Goal: Book appointment/travel/reservation

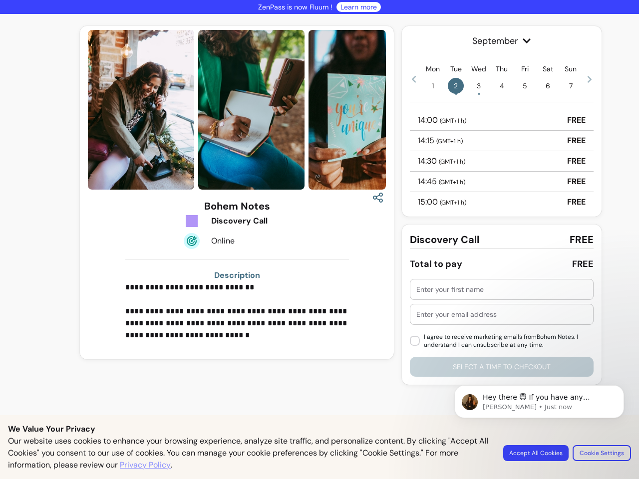
click at [237, 110] on img at bounding box center [251, 110] width 106 height 160
click at [378, 198] on icon "button" at bounding box center [378, 198] width 12 height 12
click at [237, 311] on p "**********" at bounding box center [237, 311] width 224 height 60
click at [501, 41] on span "September" at bounding box center [502, 41] width 184 height 14
click at [414, 79] on icon at bounding box center [414, 79] width 4 height 7
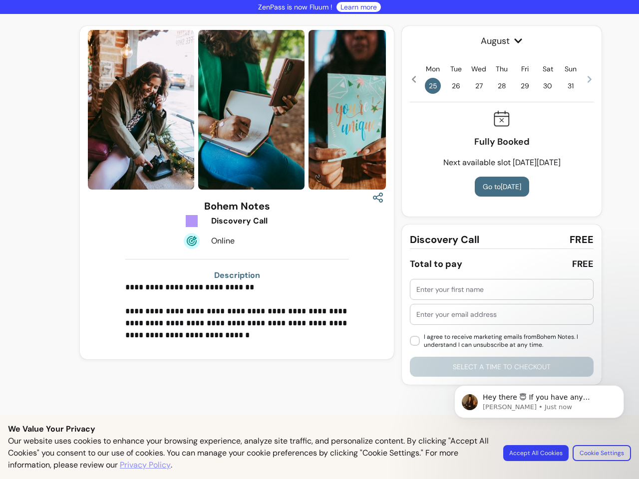
click at [433, 86] on span "25" at bounding box center [433, 86] width 16 height 16
click at [456, 86] on span "26" at bounding box center [456, 86] width 16 height 16
click at [479, 86] on span "27" at bounding box center [479, 86] width 16 height 16
click at [501, 86] on span "28" at bounding box center [501, 86] width 16 height 16
click at [524, 86] on span "29" at bounding box center [524, 86] width 16 height 16
